Goal: Information Seeking & Learning: Learn about a topic

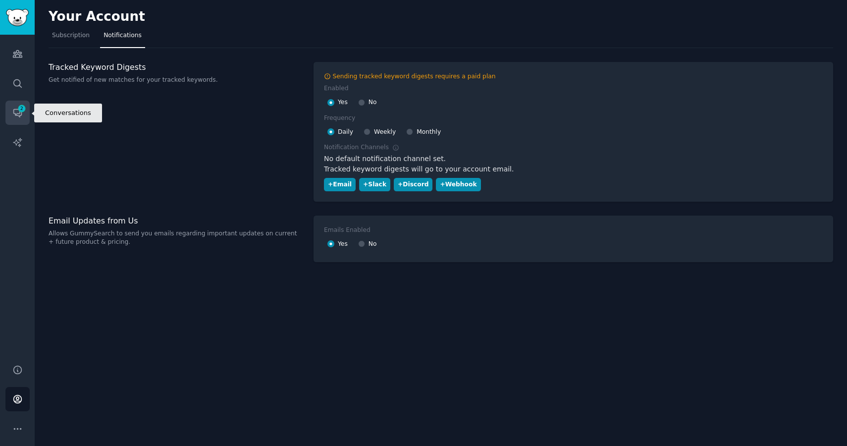
click at [12, 109] on icon "Sidebar" at bounding box center [17, 113] width 10 height 10
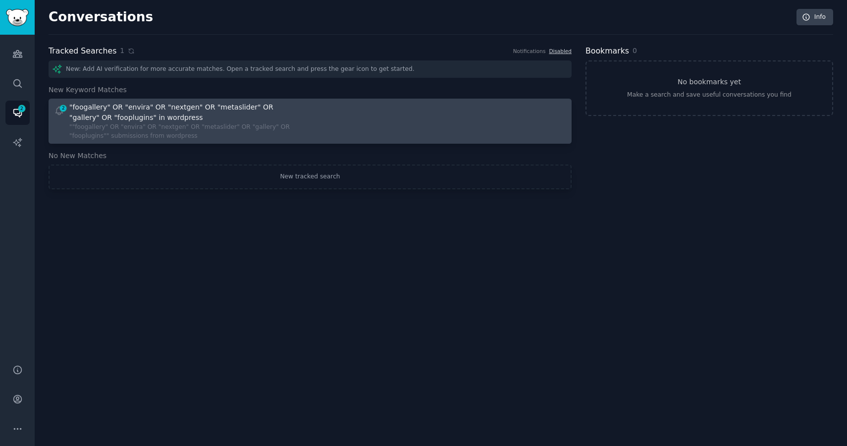
click at [207, 120] on div ""foogallery" OR "envira" OR "nextgen" OR "metaslider" OR "gallery" OR "fooplugi…" at bounding box center [185, 112] width 232 height 21
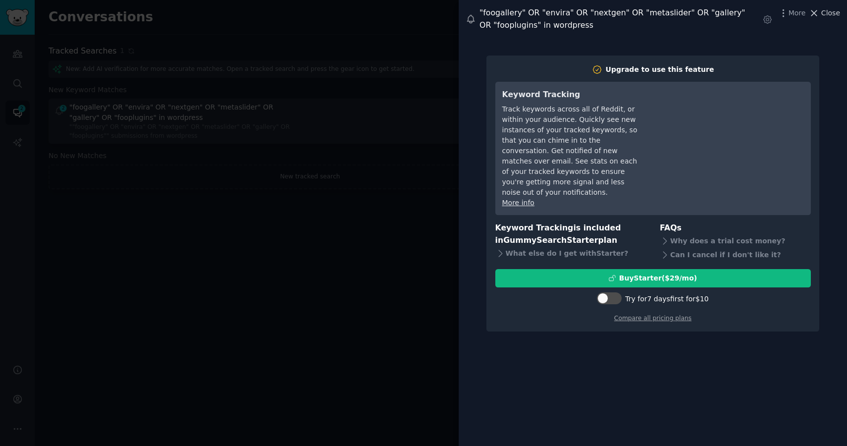
click at [826, 14] on span "Close" at bounding box center [830, 13] width 19 height 10
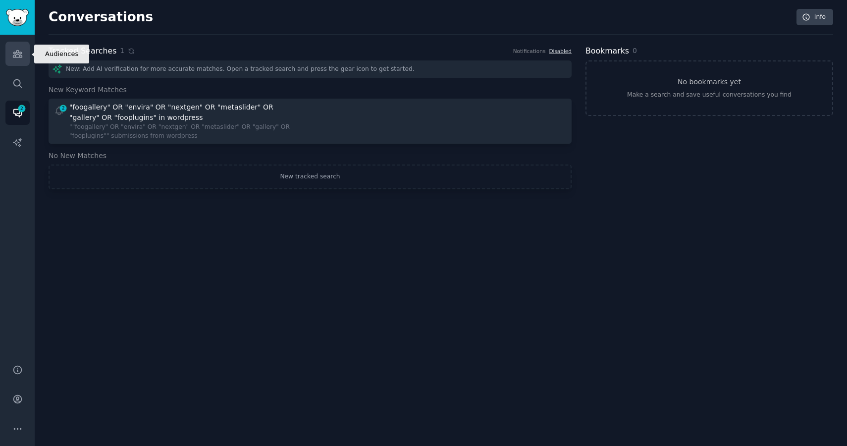
click at [18, 53] on icon "Sidebar" at bounding box center [17, 54] width 10 height 10
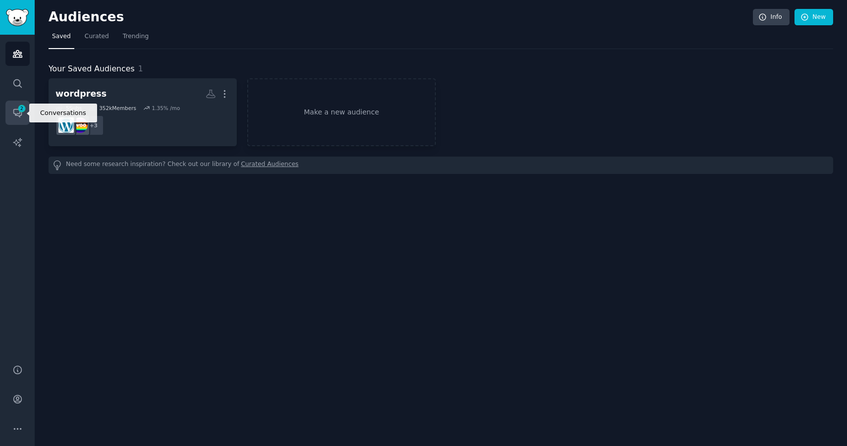
click at [17, 112] on icon "Sidebar" at bounding box center [21, 108] width 9 height 9
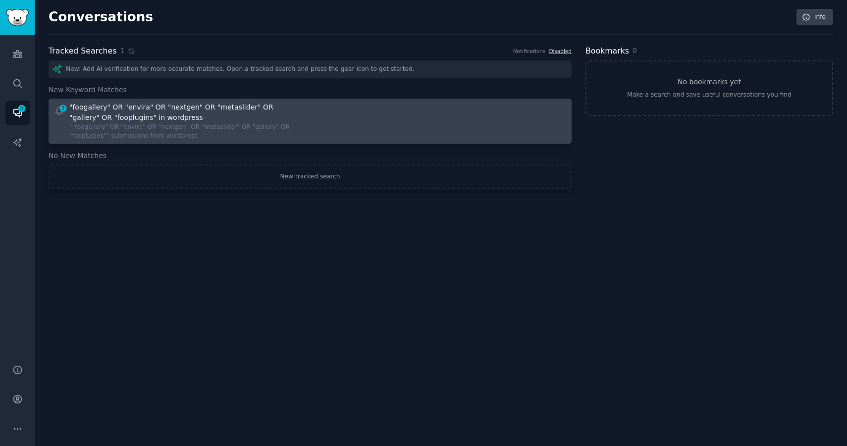
click at [138, 109] on div ""foogallery" OR "envira" OR "nextgen" OR "metaslider" OR "gallery" OR "fooplugi…" at bounding box center [185, 112] width 232 height 21
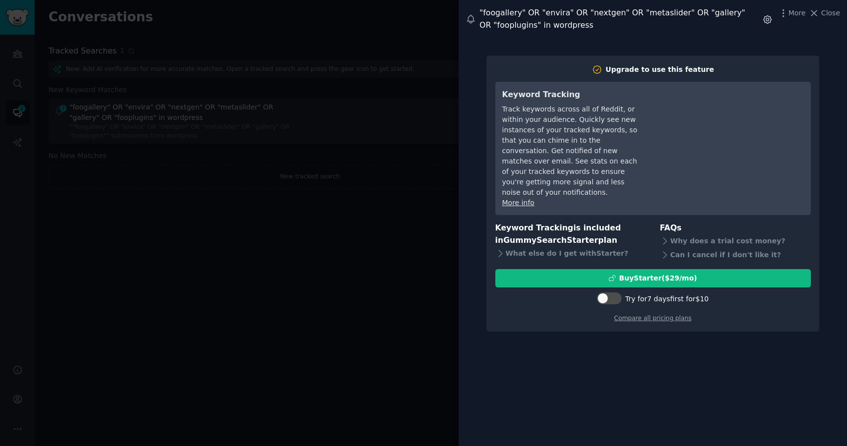
click at [767, 20] on icon "button" at bounding box center [767, 19] width 10 height 10
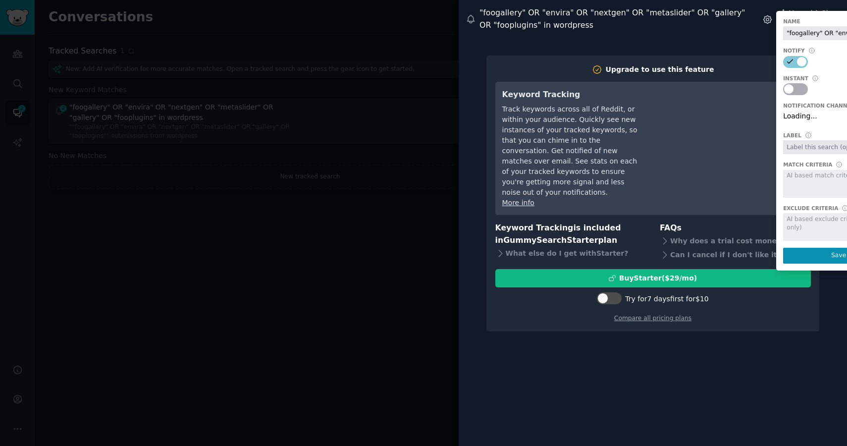
scroll to position [0, 176]
click at [819, 114] on div "Default (account email)" at bounding box center [838, 118] width 111 height 14
click at [746, 36] on div ""foogallery" OR "envira" OR "nextgen" OR "metaslider" OR "gallery" OR "fooplugi…" at bounding box center [653, 19] width 388 height 38
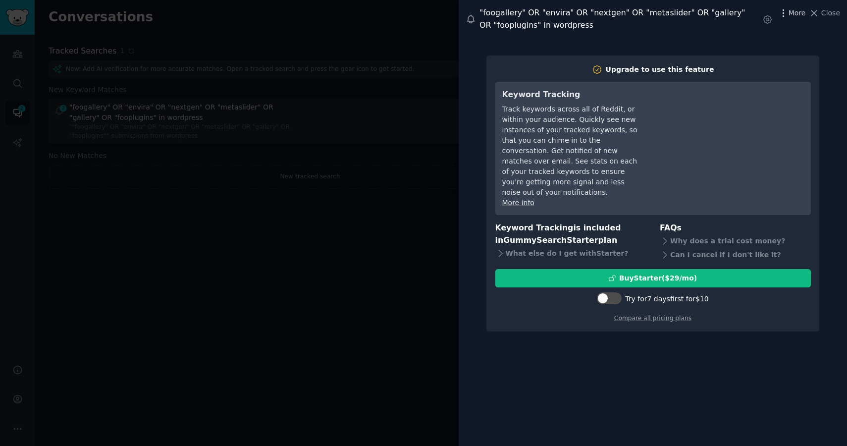
click at [800, 12] on span "More" at bounding box center [797, 13] width 17 height 10
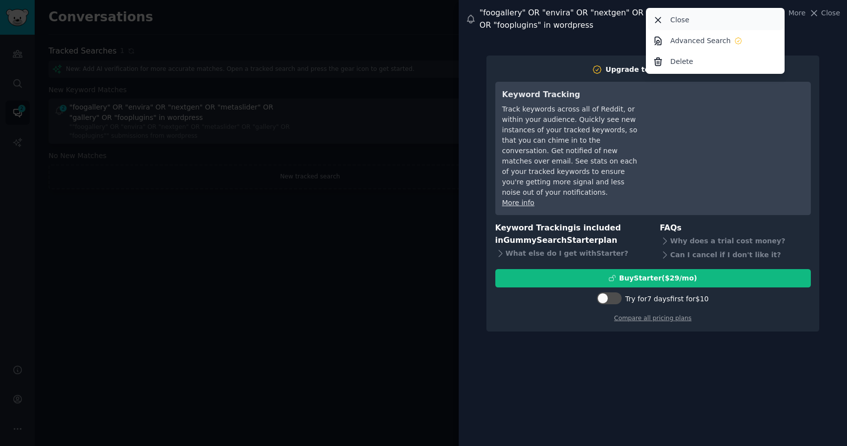
click at [685, 20] on p "Close" at bounding box center [679, 20] width 19 height 10
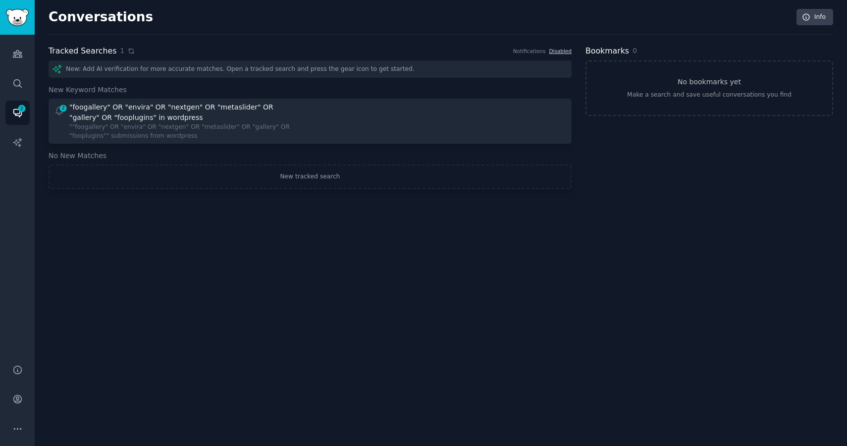
click at [129, 53] on icon at bounding box center [131, 51] width 4 height 4
click at [15, 51] on icon "Sidebar" at bounding box center [17, 54] width 10 height 10
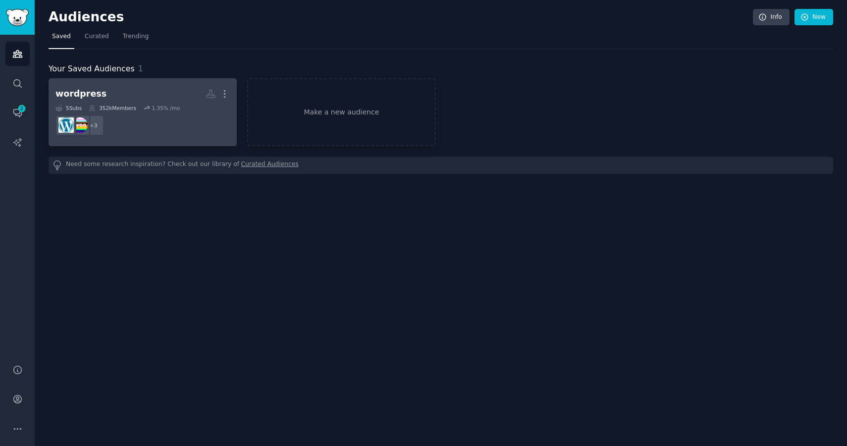
click at [162, 90] on h2 "wordpress More" at bounding box center [142, 93] width 174 height 17
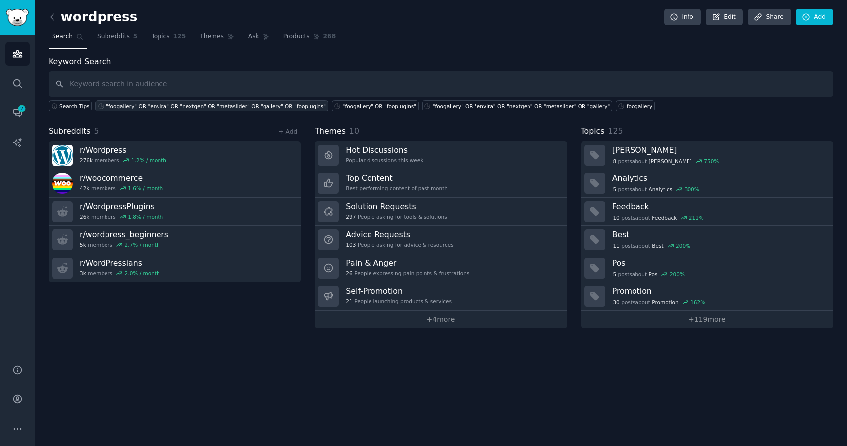
click at [175, 105] on div ""foogallery" OR "envira" OR "nextgen" OR "metaslider" OR "gallery" OR "fooplugi…" at bounding box center [216, 106] width 220 height 7
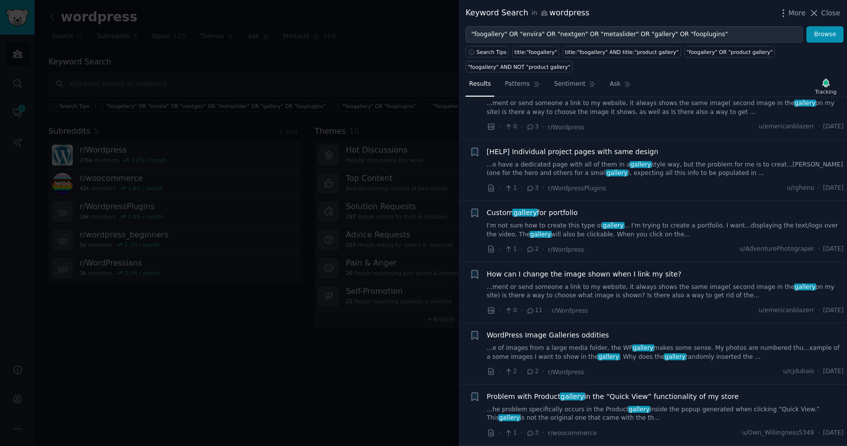
scroll to position [362, 0]
